Goal: Find specific page/section: Find specific page/section

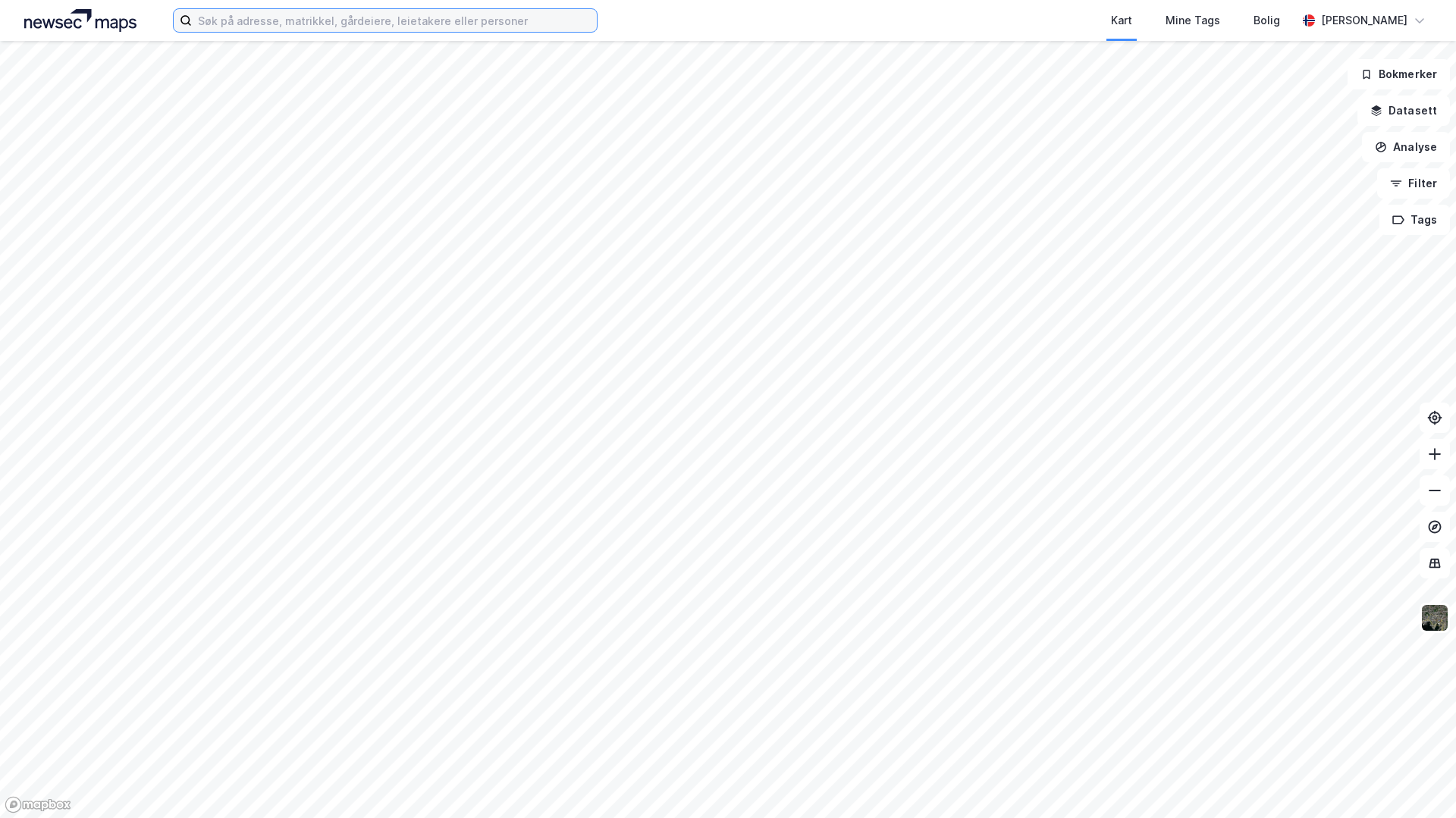
click at [262, 20] on input at bounding box center [394, 20] width 405 height 22
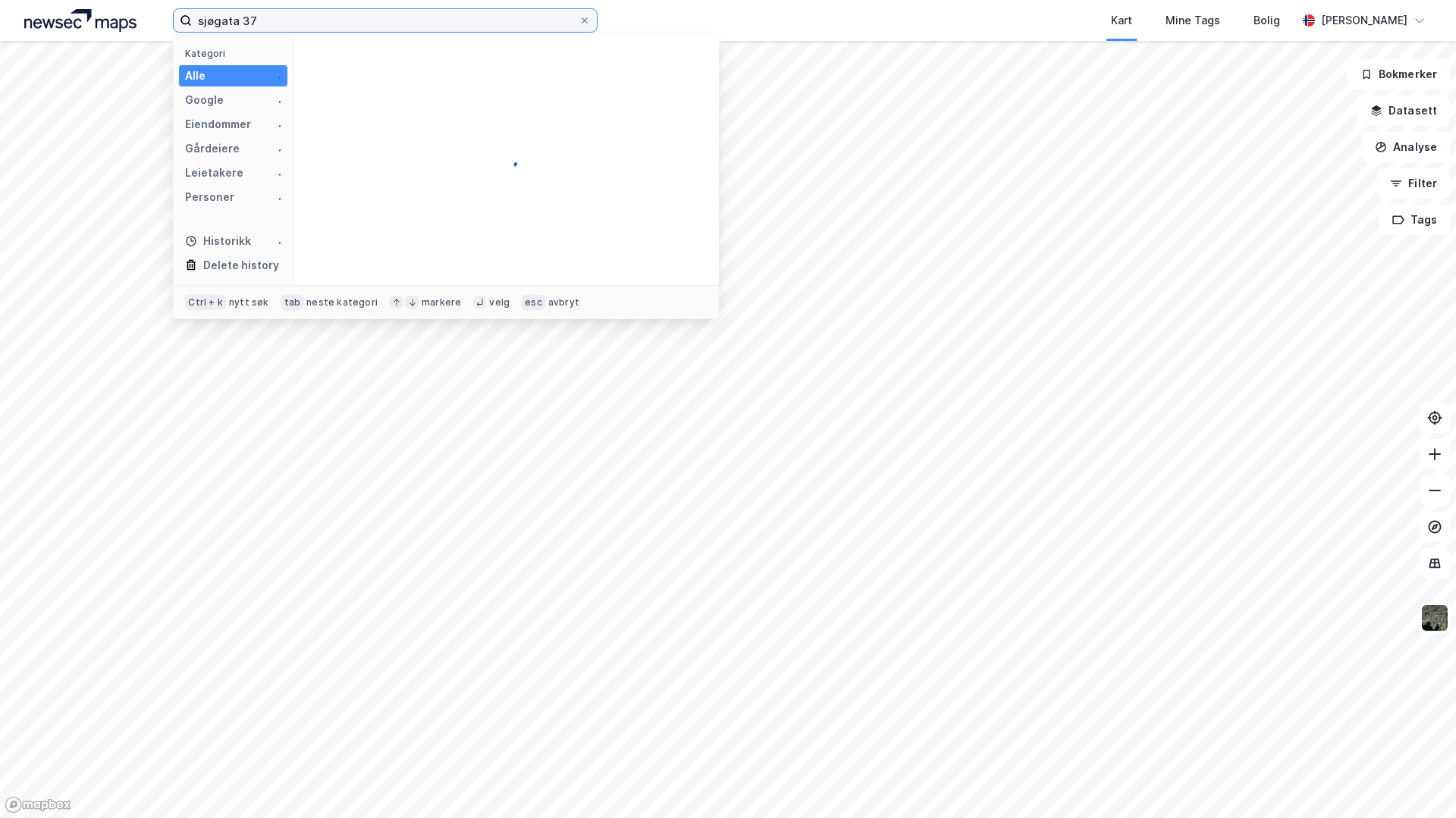
type input "sjøgata 37"
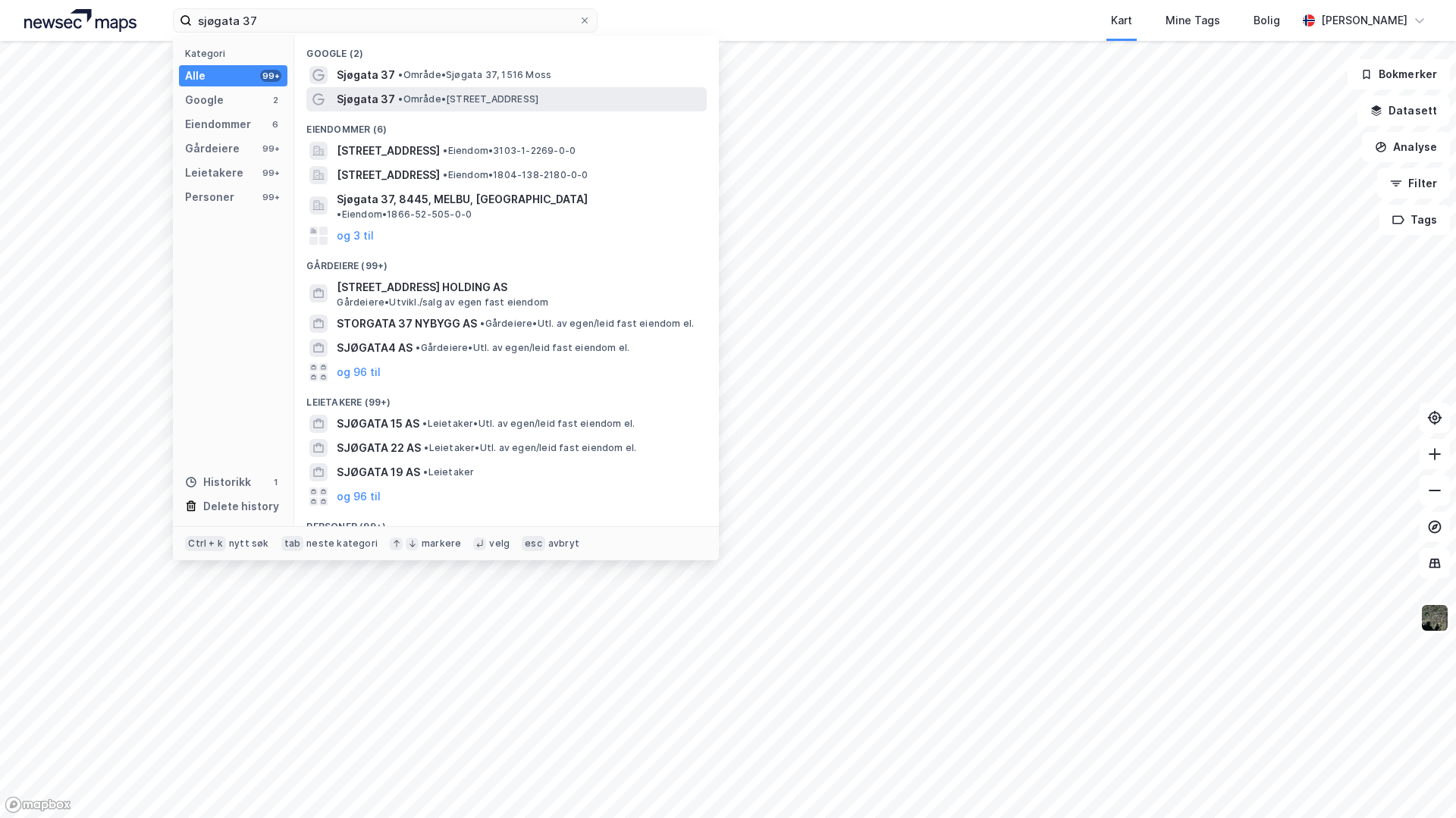
click at [361, 96] on span "Sjøgata 37" at bounding box center [366, 100] width 59 height 19
